Goal: Check status

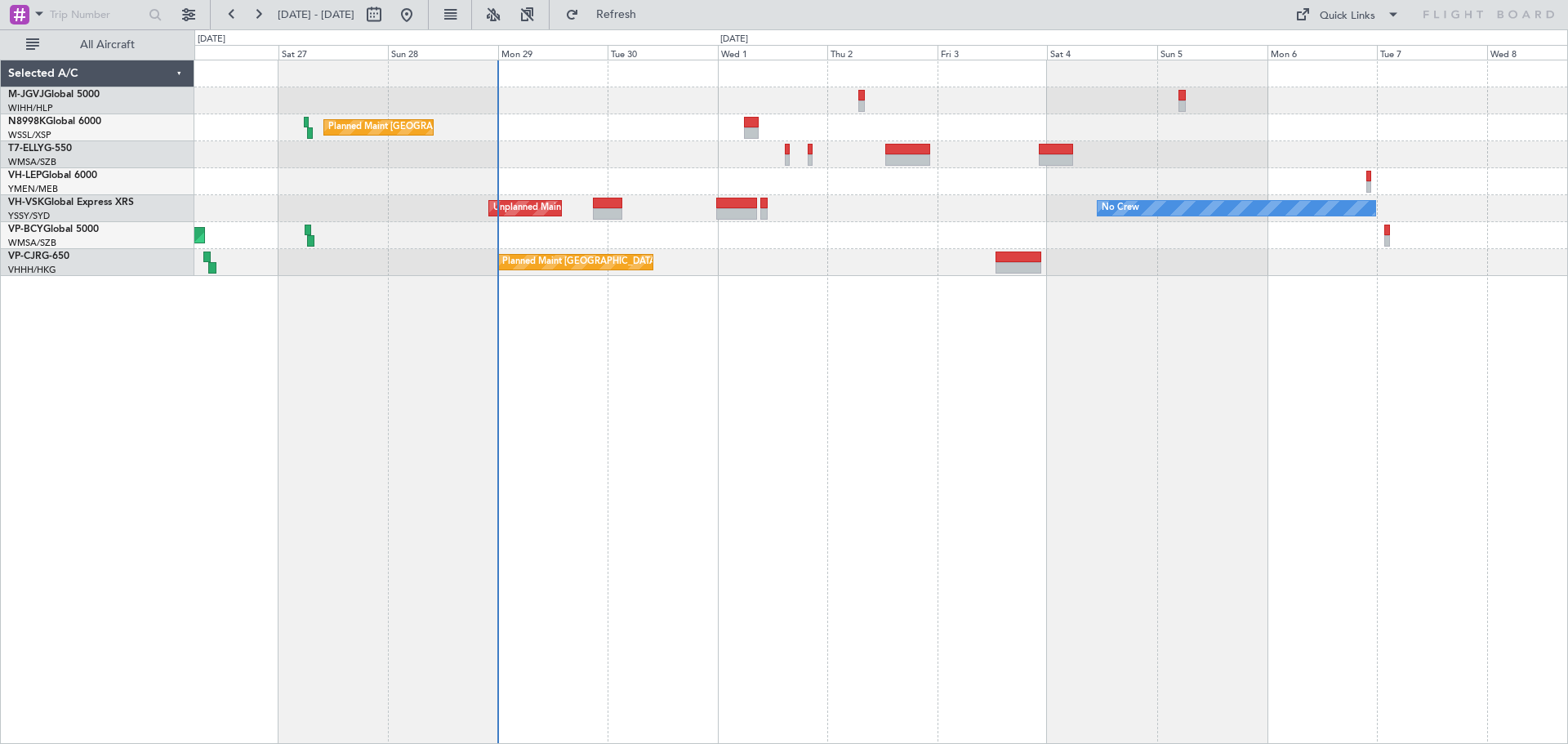
click at [700, 536] on div "Planned Maint Hong Kong (Hong Kong Intl) Unplanned Maint Sydney (Kingsford Smit…" at bounding box center [881, 403] width 1373 height 685
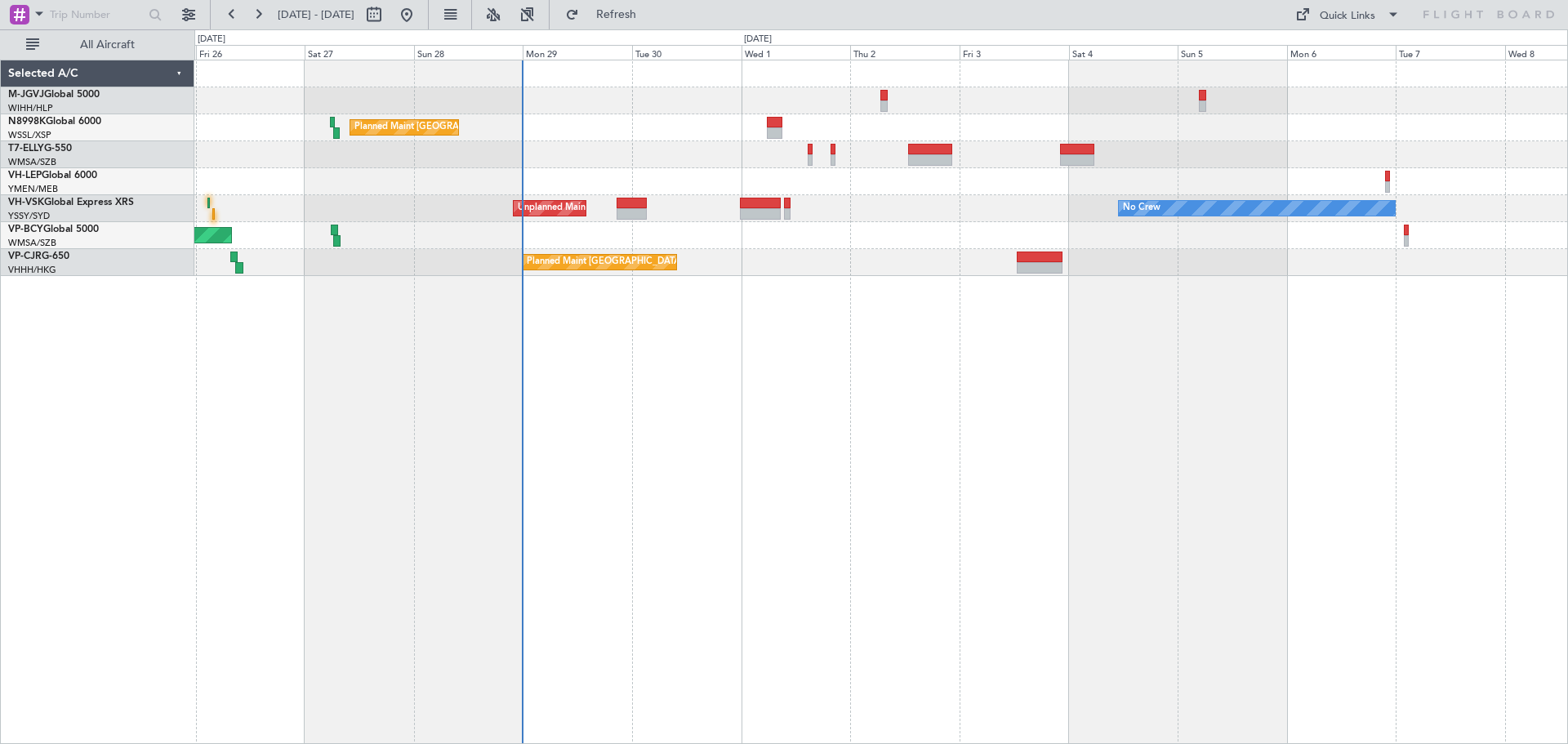
click at [646, 540] on div "Planned Maint Hong Kong (Hong Kong Intl) No Crew Unplanned Maint Sydney (Kingsf…" at bounding box center [881, 403] width 1373 height 685
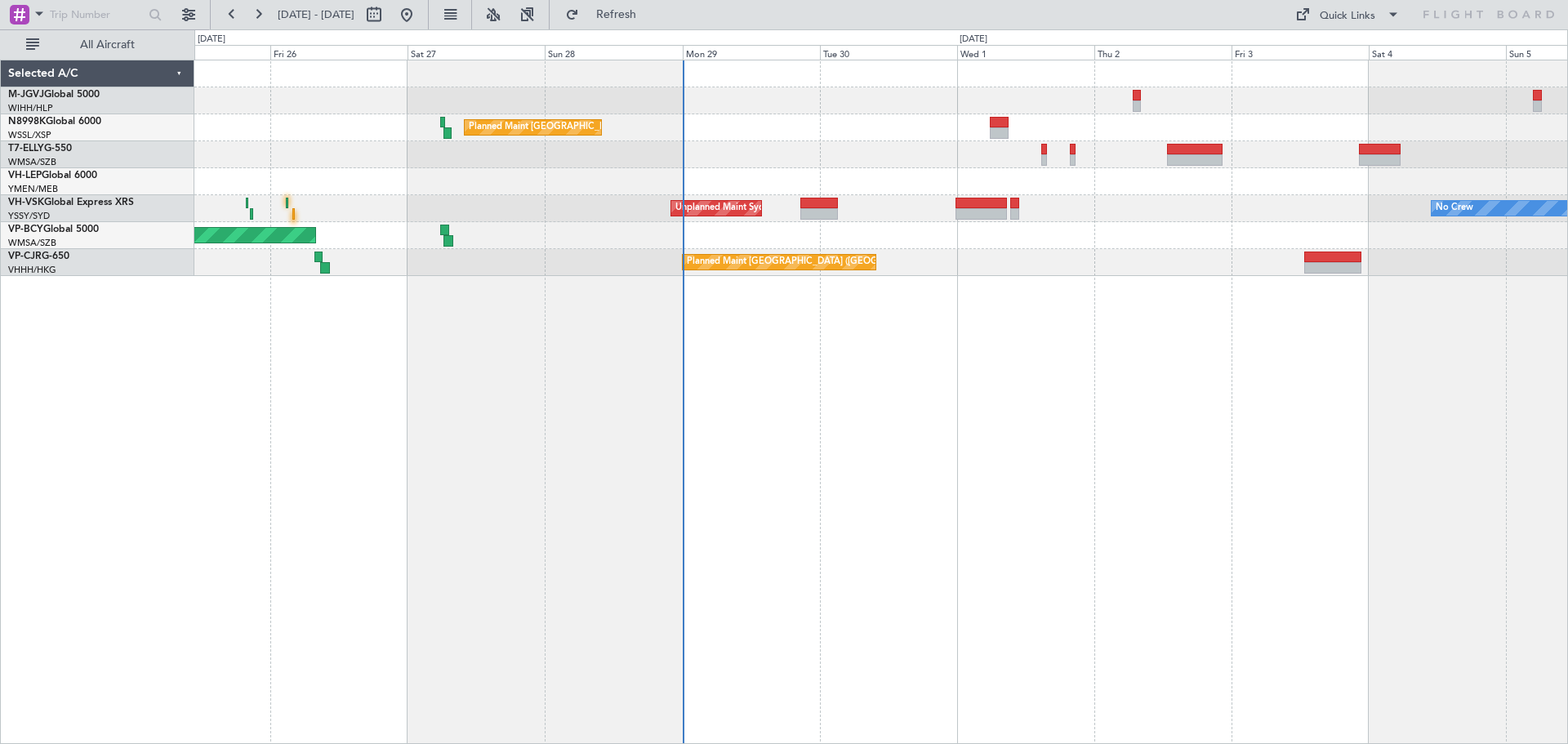
click at [1123, 433] on div "Planned Maint Hong Kong (Hong Kong Intl) Unplanned Maint Sydney (Kingsford Smit…" at bounding box center [881, 403] width 1373 height 685
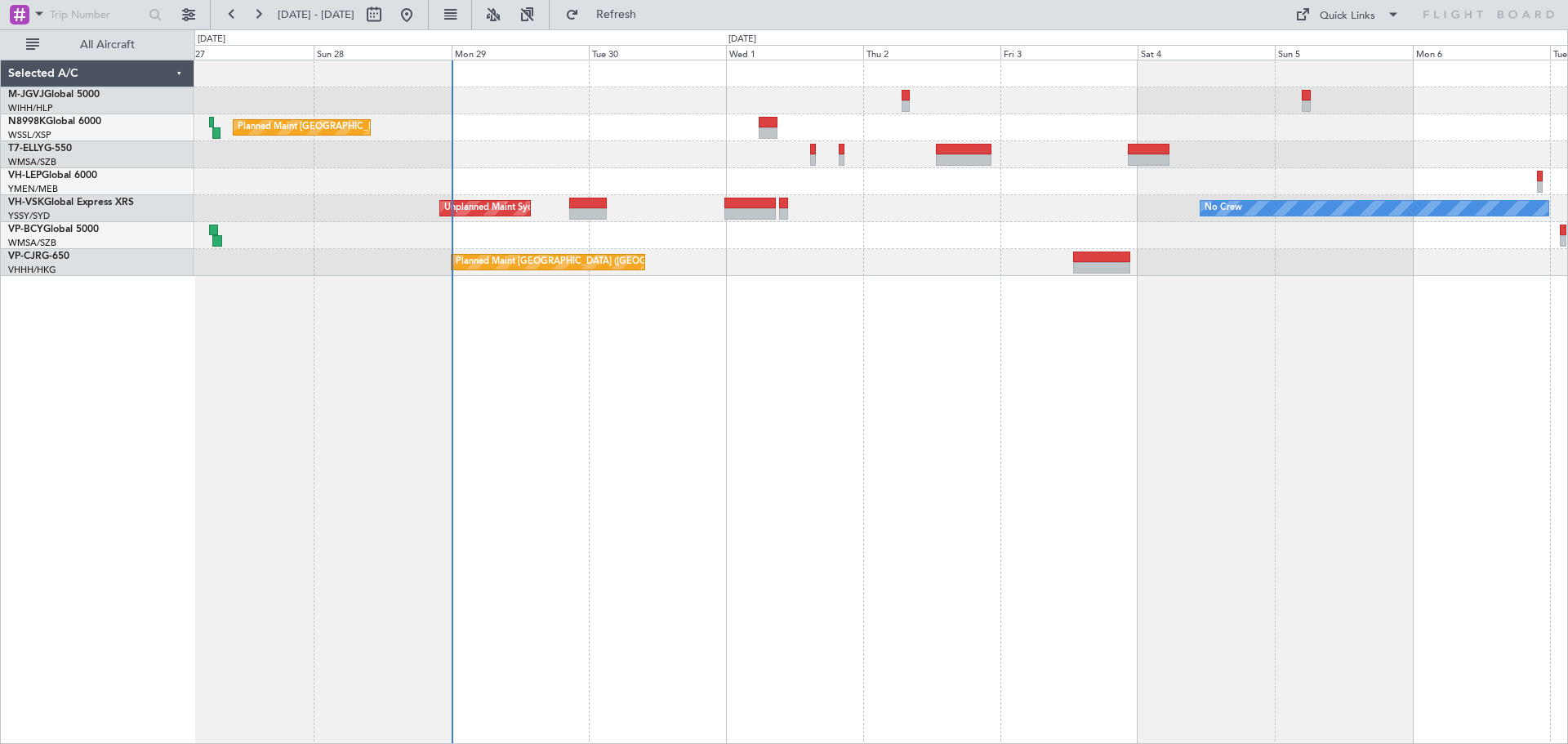
click at [955, 418] on div "Planned Maint Hong Kong (Hong Kong Intl) Unplanned Maint Sydney (Kingsford Smit…" at bounding box center [881, 403] width 1373 height 685
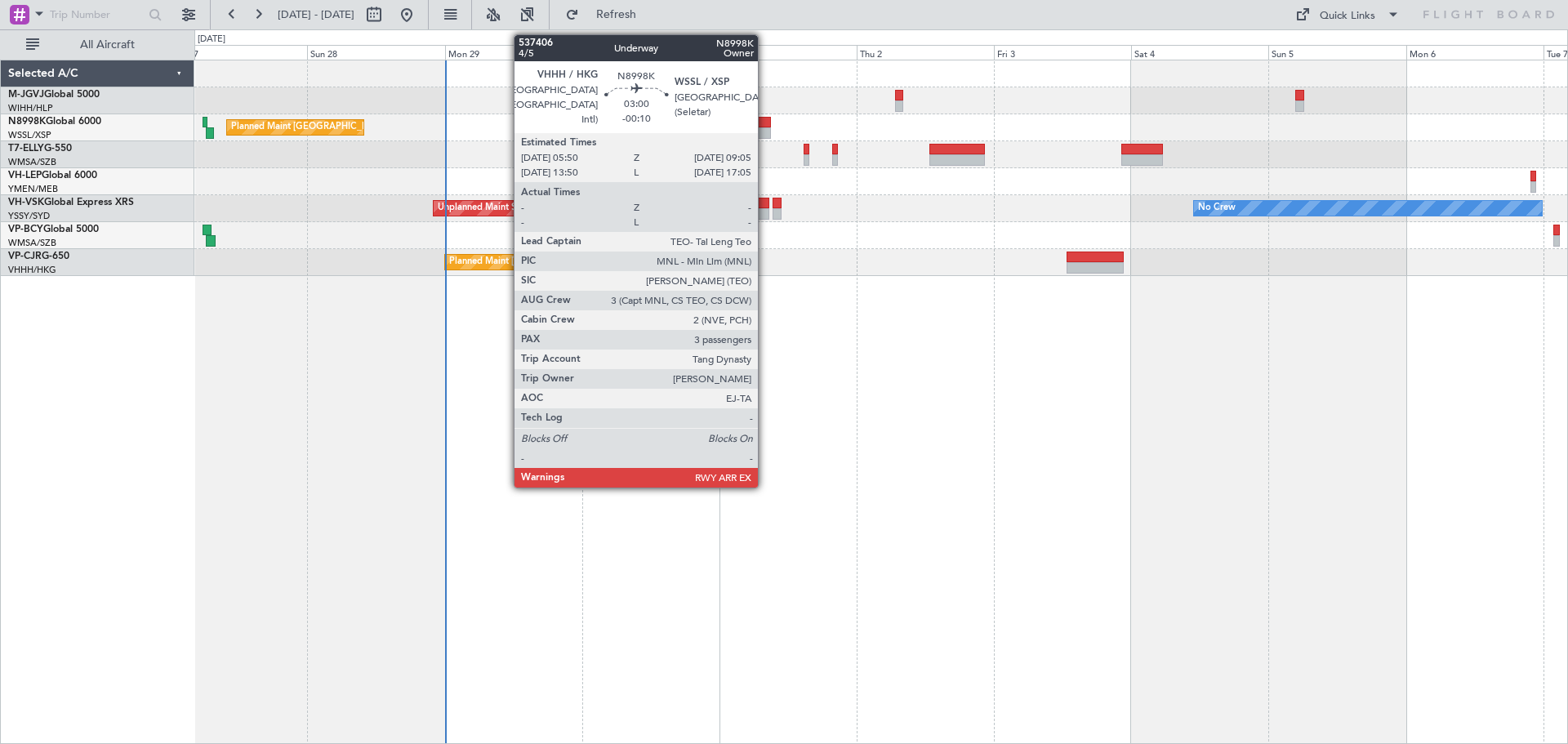
click at [765, 127] on div at bounding box center [761, 123] width 19 height 12
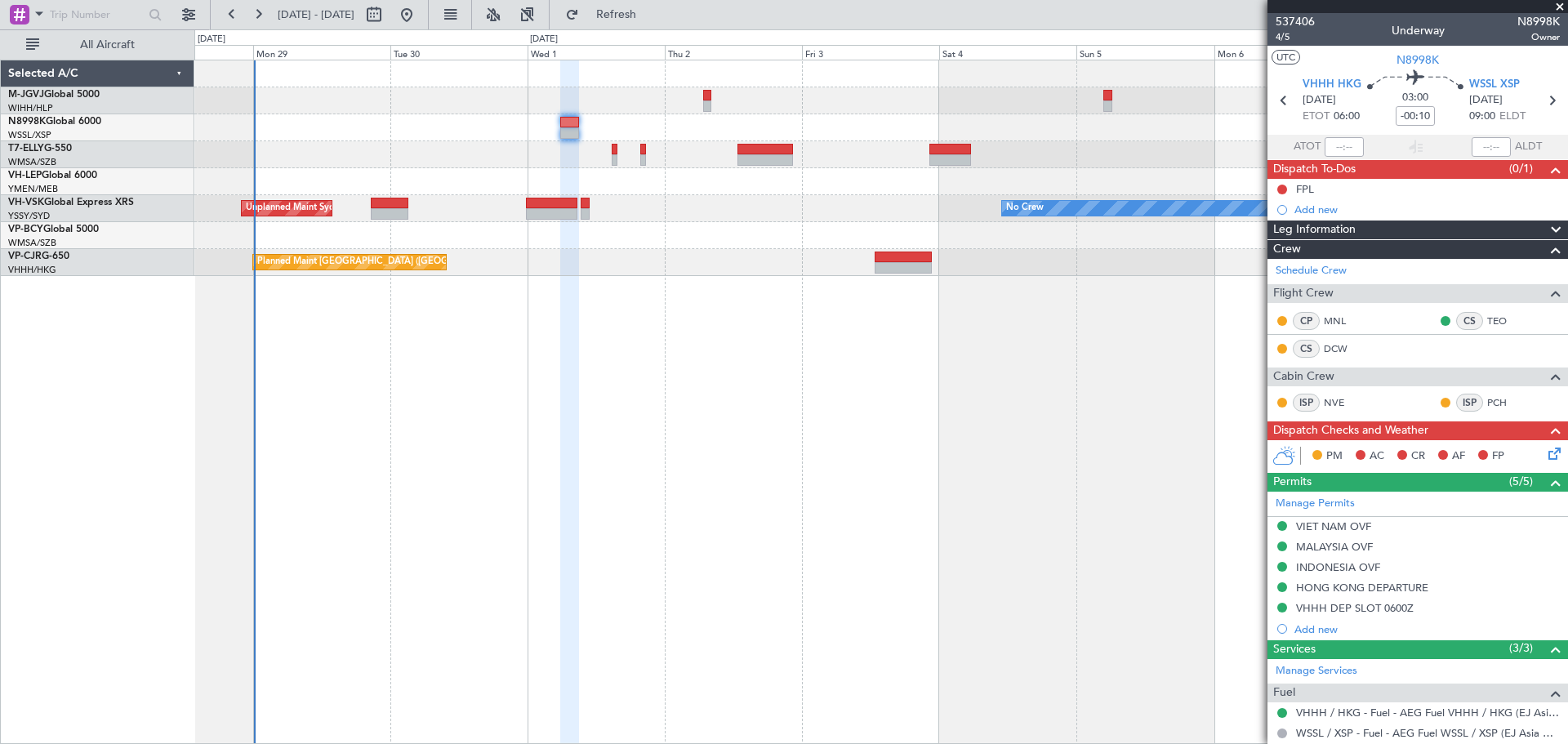
click at [756, 493] on div "Planned Maint Hong Kong (Hong Kong Intl) No Crew Unplanned Maint Sydney (Kingsf…" at bounding box center [881, 403] width 1373 height 685
